Goal: Task Accomplishment & Management: Manage account settings

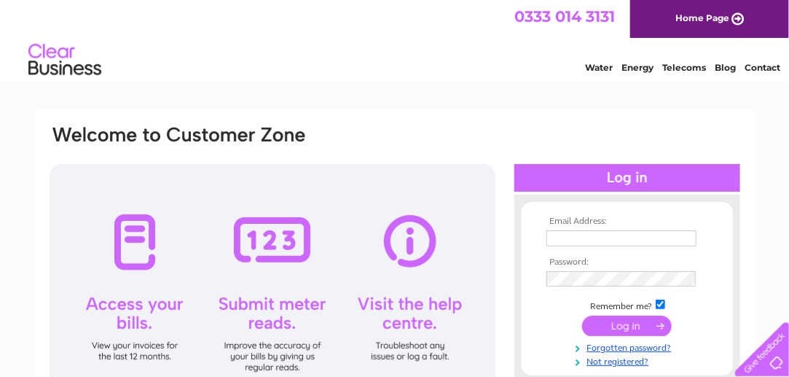
type input "Jean.mcgallmcneills@outlook.com"
click at [620, 327] on input "submit" at bounding box center [627, 325] width 90 height 20
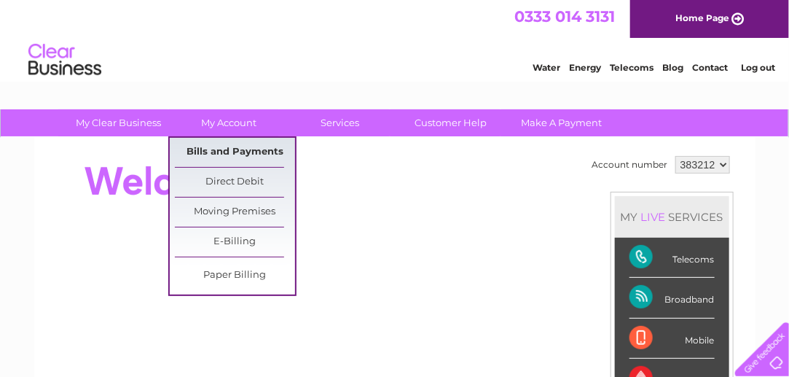
click at [232, 149] on link "Bills and Payments" at bounding box center [235, 152] width 120 height 29
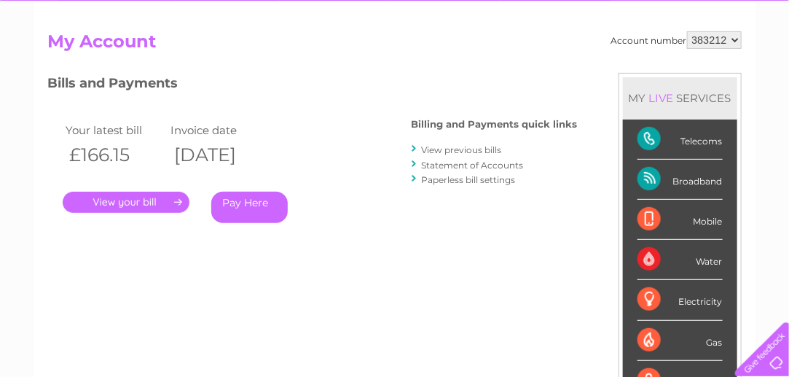
scroll to position [146, 0]
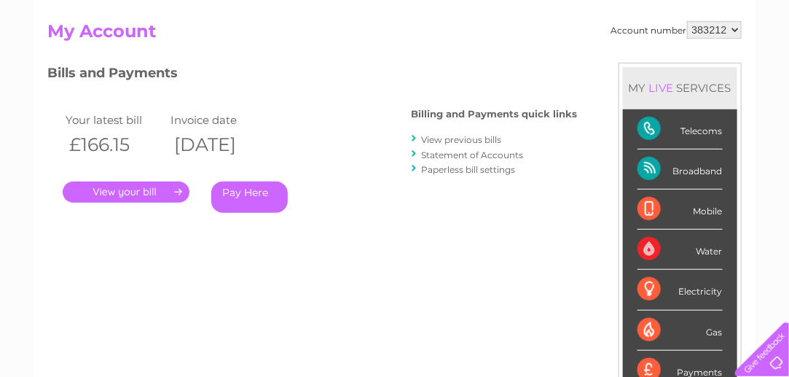
click at [119, 187] on link "." at bounding box center [126, 191] width 127 height 21
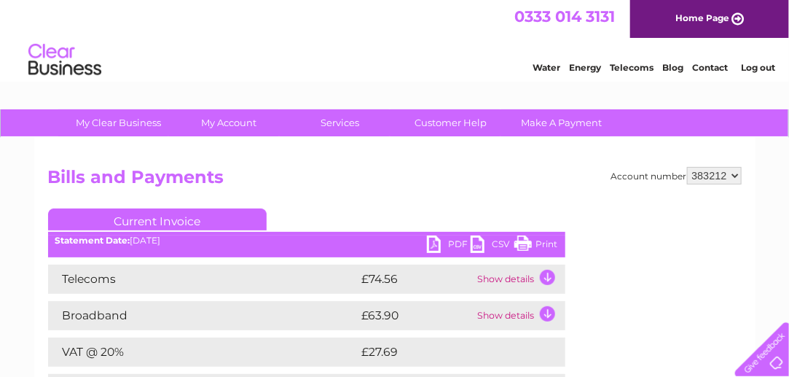
click at [434, 242] on link "PDF" at bounding box center [449, 245] width 44 height 21
click at [752, 66] on link "Log out" at bounding box center [758, 67] width 34 height 11
